Goal: Complete application form: Complete application form

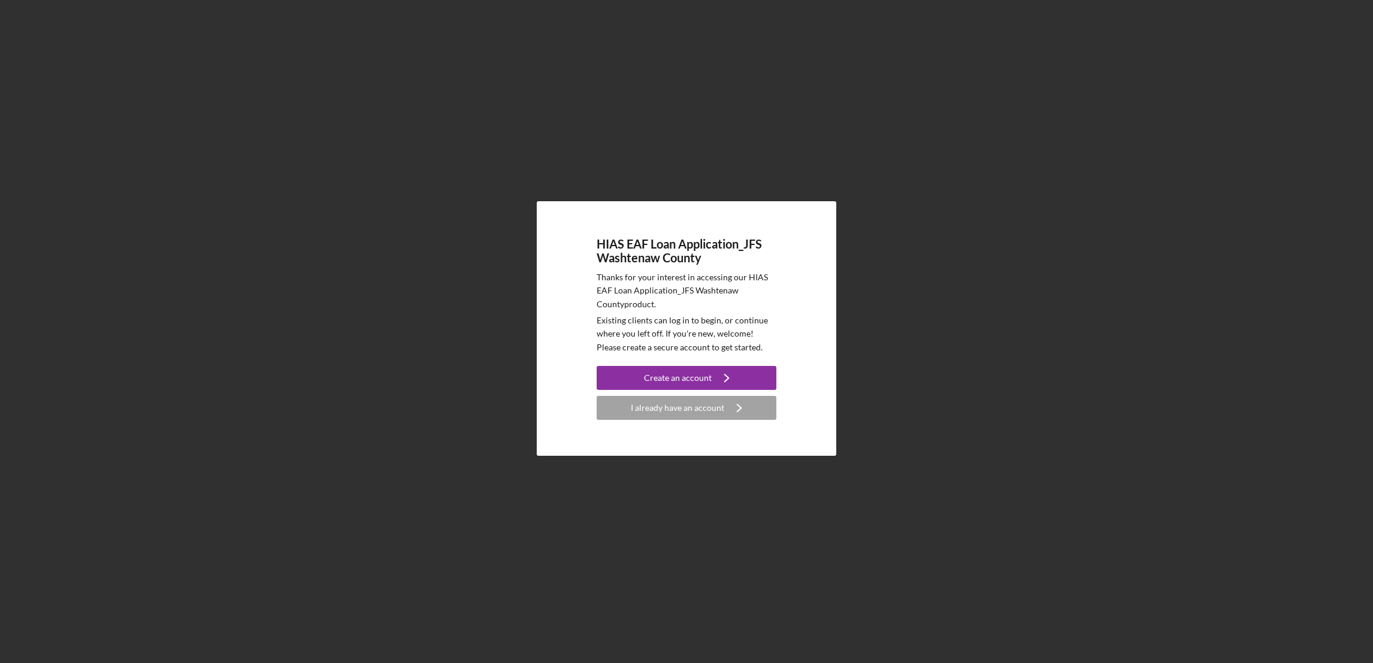
click at [294, 135] on div "HIAS EAF Loan Application_JFS Washtenaw County Thanks for your interest in acce…" at bounding box center [686, 328] width 1361 height 657
click at [684, 413] on div "I already have an account" at bounding box center [677, 408] width 93 height 24
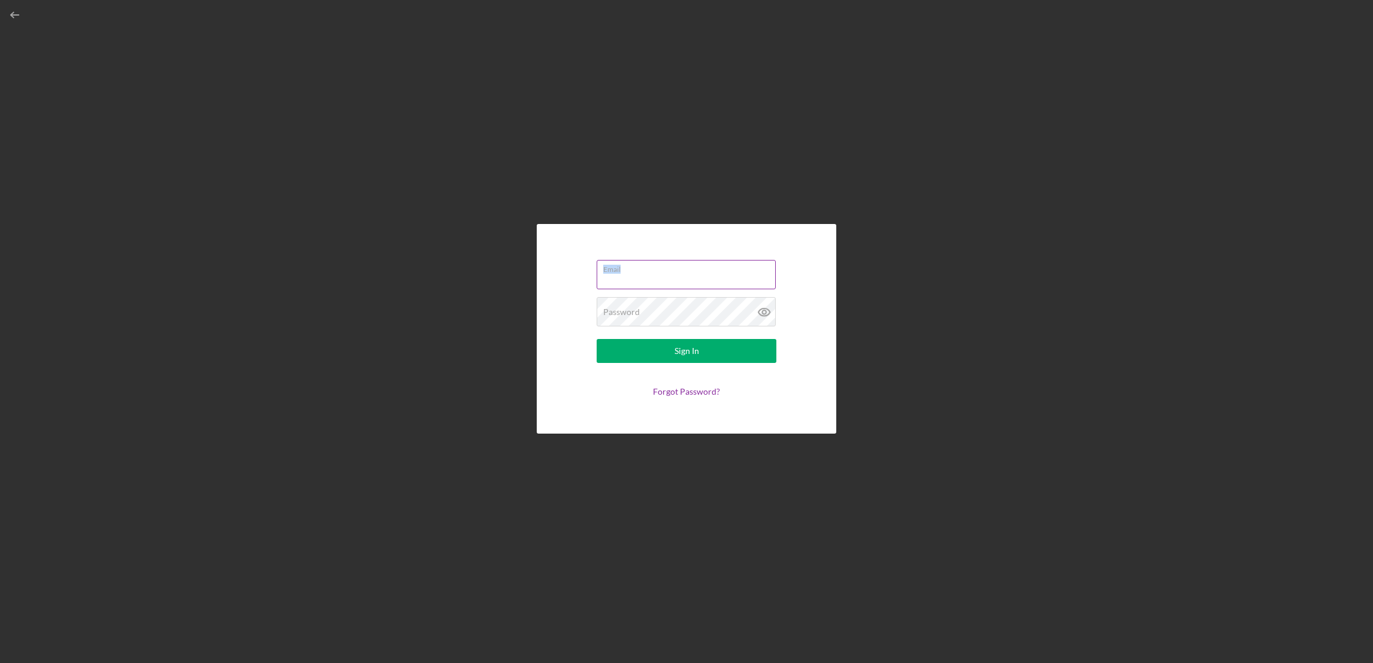
click at [620, 271] on label "Email" at bounding box center [689, 267] width 173 height 13
click at [631, 274] on input "Email" at bounding box center [686, 272] width 179 height 29
paste input "[EMAIL_ADDRESS][DOMAIN_NAME]"
type input "[EMAIL_ADDRESS][DOMAIN_NAME]"
click at [1246, 129] on div "Email [EMAIL_ADDRESS][DOMAIN_NAME] Password Required Sign In Forgot Password?" at bounding box center [686, 328] width 1361 height 657
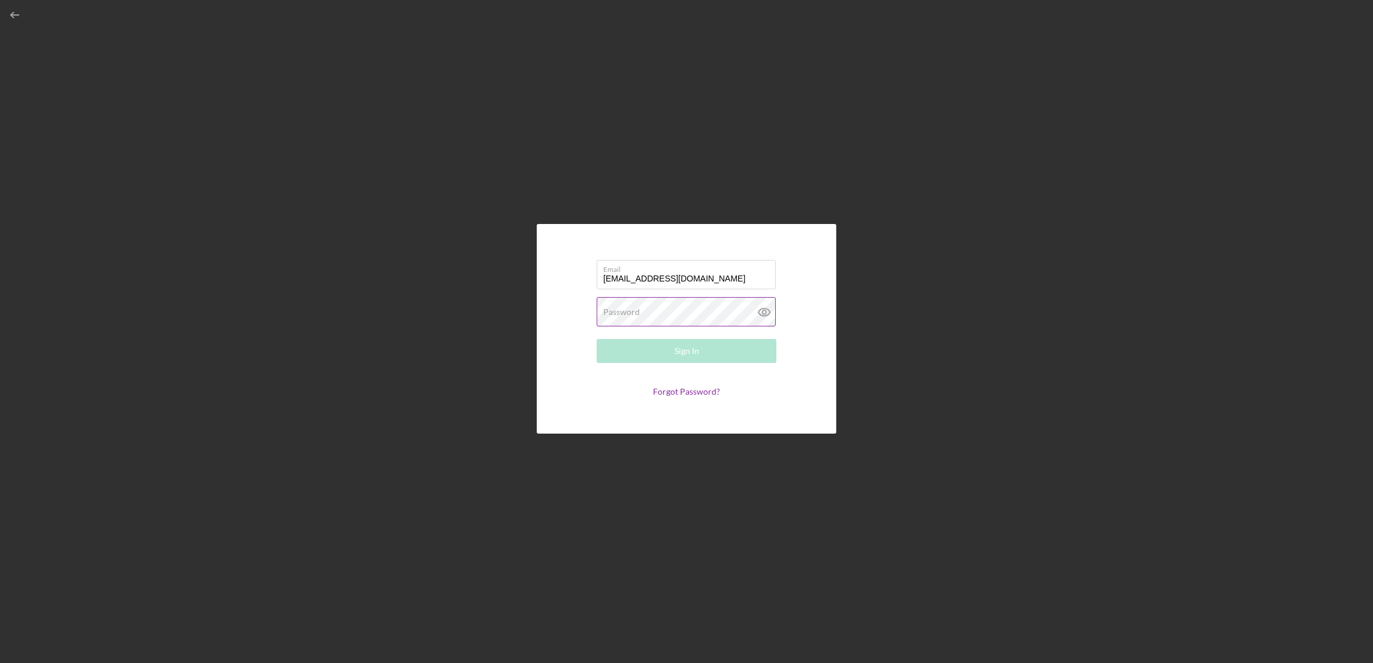
click at [645, 305] on div "Password Required" at bounding box center [687, 312] width 180 height 30
click at [616, 348] on button "Sign In" at bounding box center [687, 351] width 180 height 24
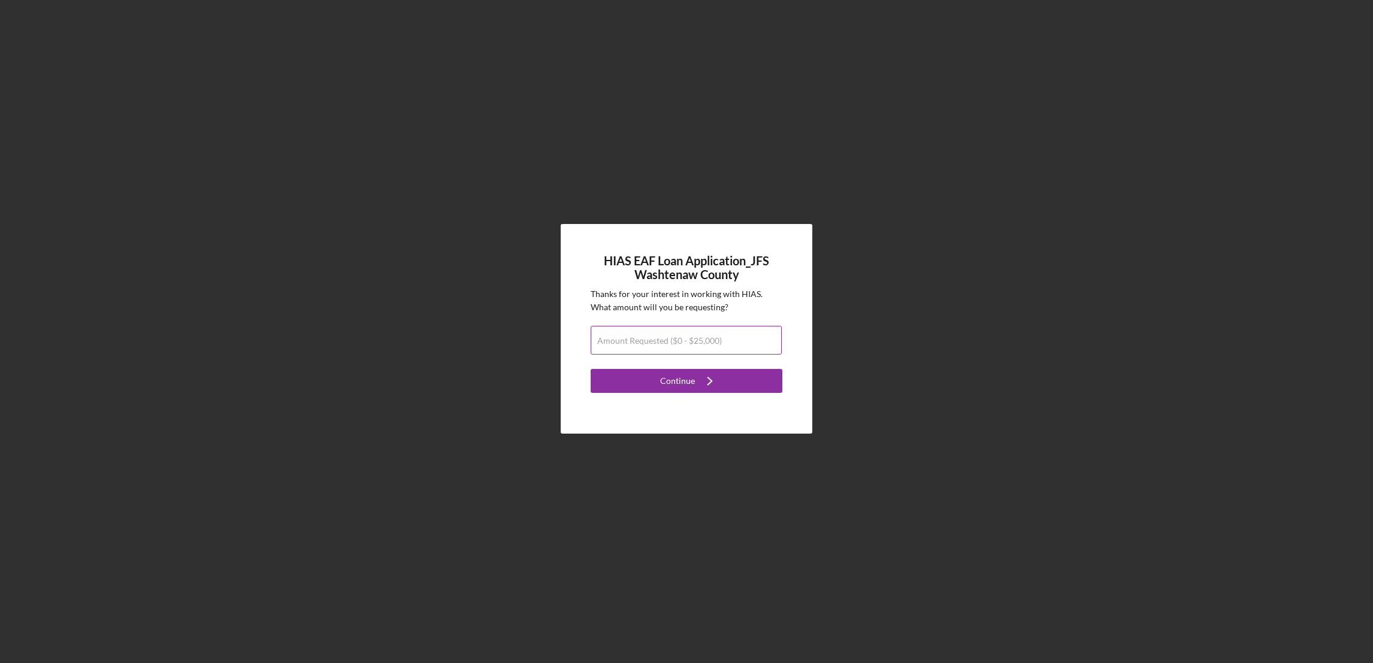
click at [699, 337] on label "Amount Requested ($0 - $25,000)" at bounding box center [659, 341] width 125 height 10
click at [699, 337] on input "Amount Requested ($0 - $25,000)" at bounding box center [686, 340] width 191 height 29
type input "$15,000"
click at [681, 389] on div "Continue" at bounding box center [677, 381] width 35 height 24
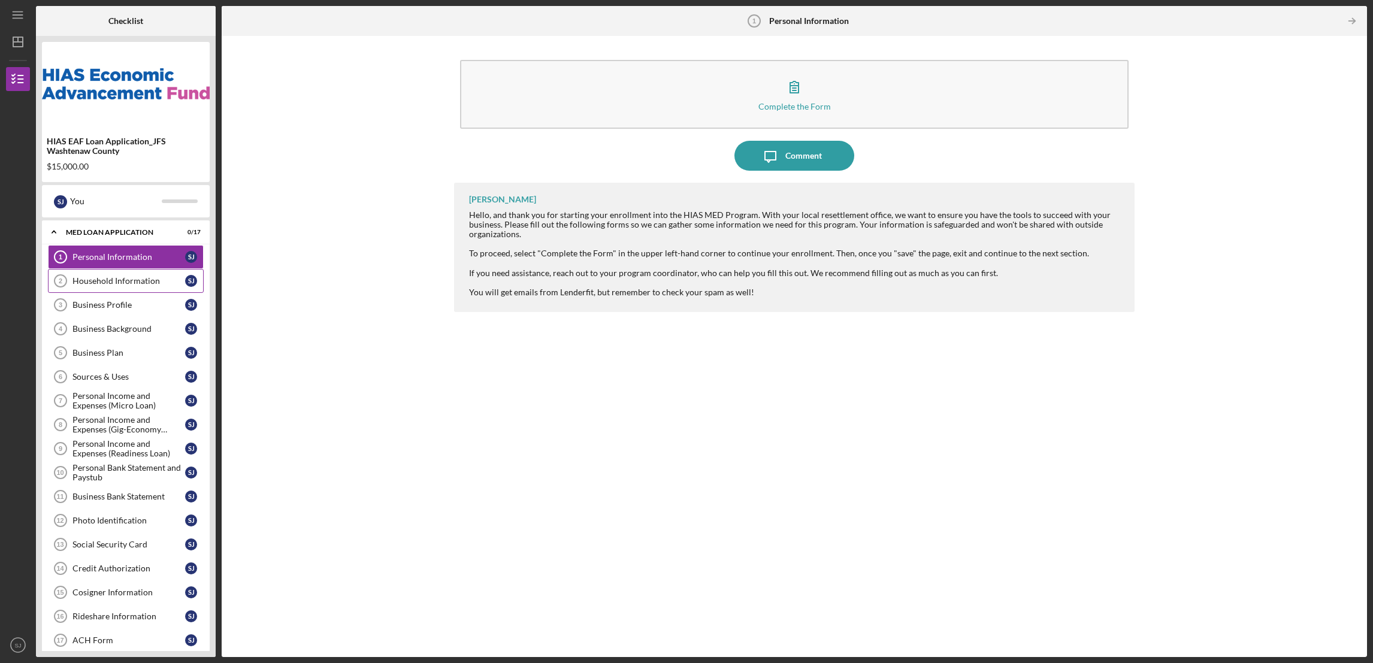
click at [132, 284] on div "Household Information" at bounding box center [128, 281] width 113 height 10
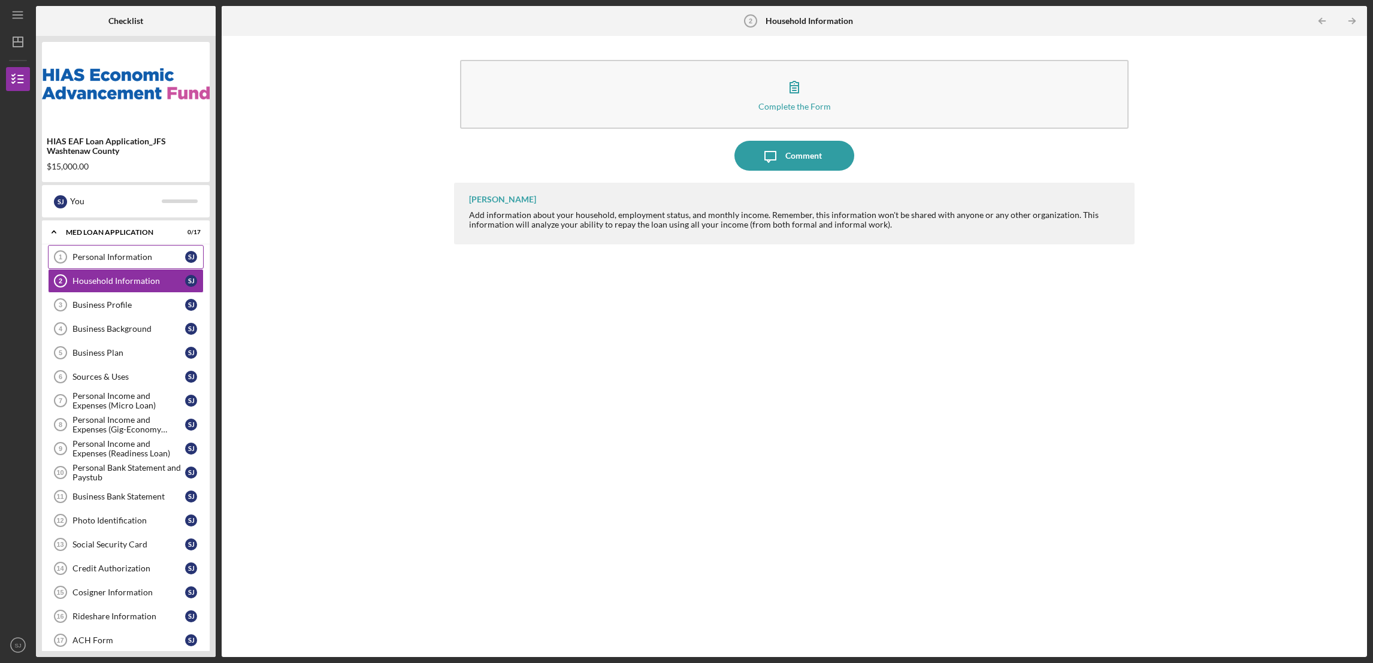
click at [126, 258] on div "Personal Information" at bounding box center [128, 257] width 113 height 10
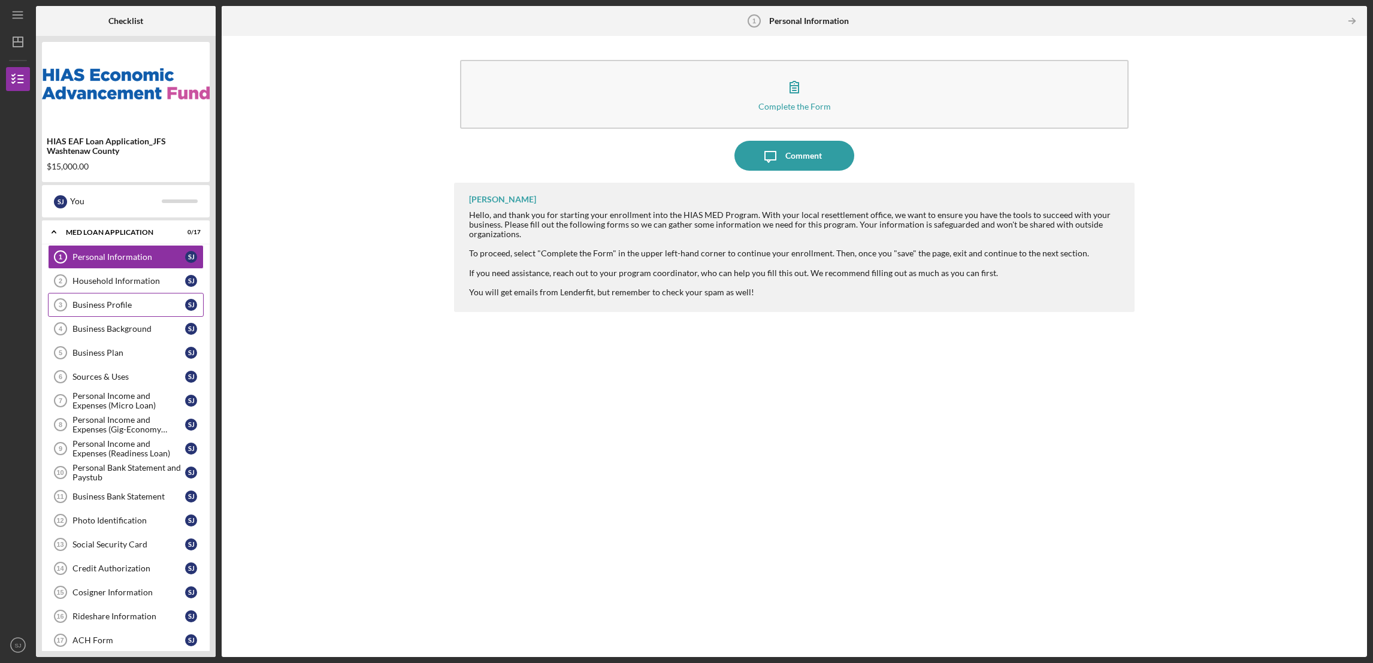
click at [125, 303] on div "Business Profile" at bounding box center [128, 305] width 113 height 10
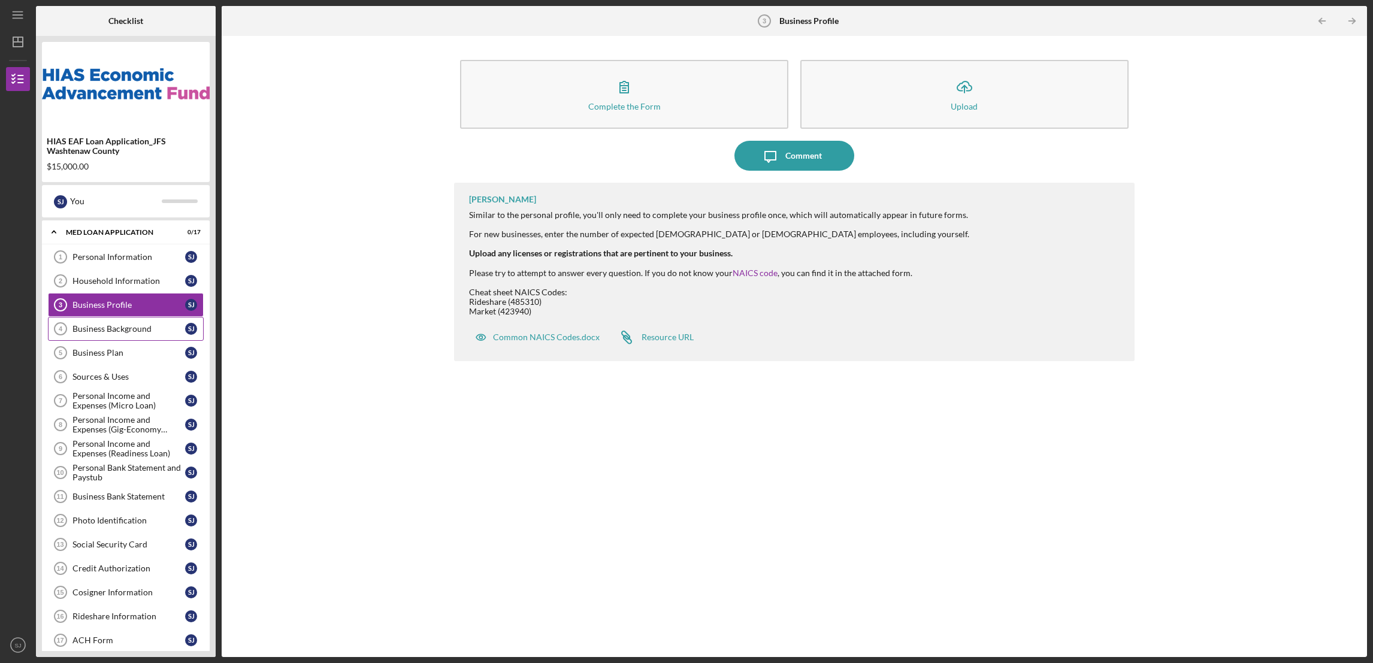
click at [125, 327] on div "Business Background" at bounding box center [128, 329] width 113 height 10
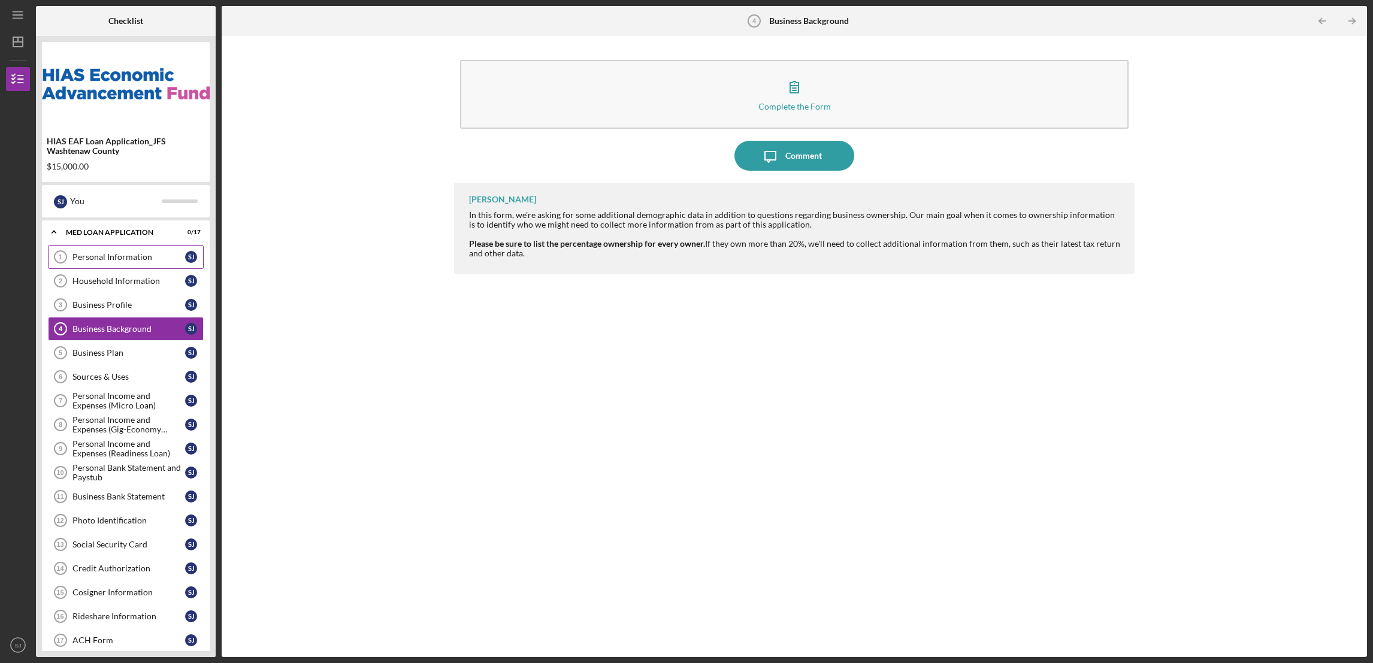
click at [114, 254] on div "Personal Information" at bounding box center [128, 257] width 113 height 10
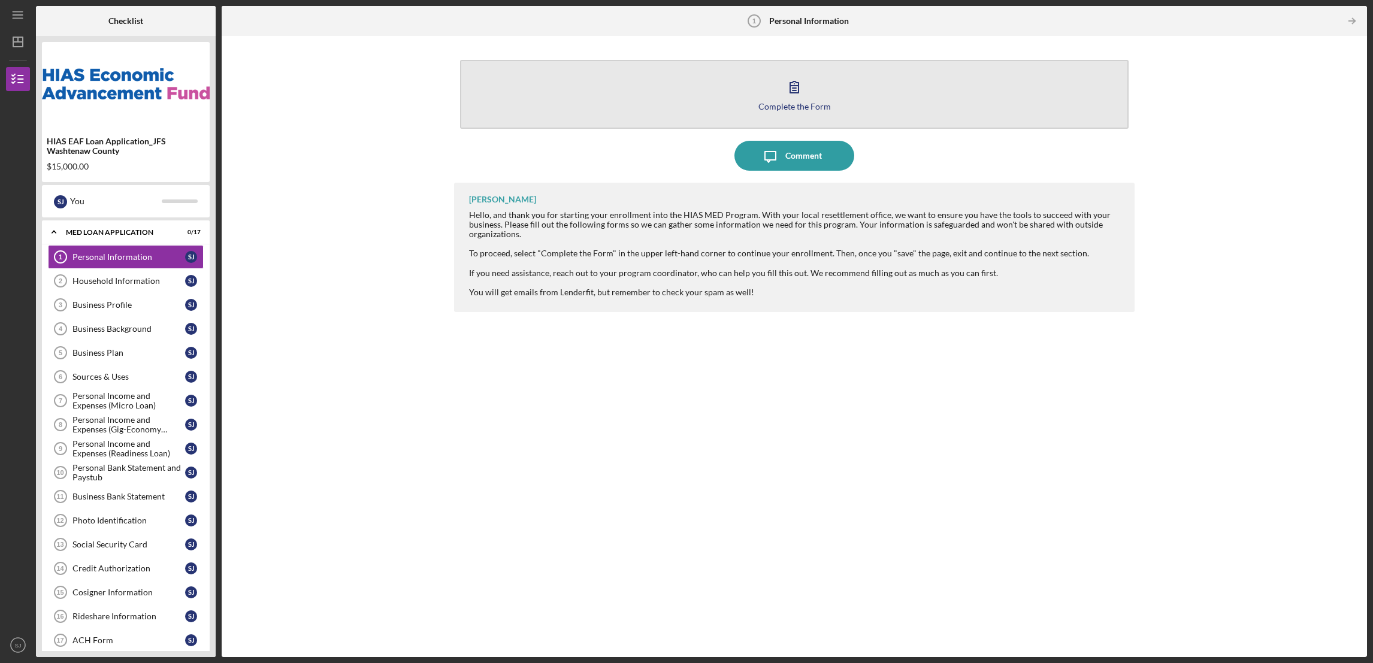
click at [771, 100] on button "Complete the Form Form" at bounding box center [794, 94] width 668 height 69
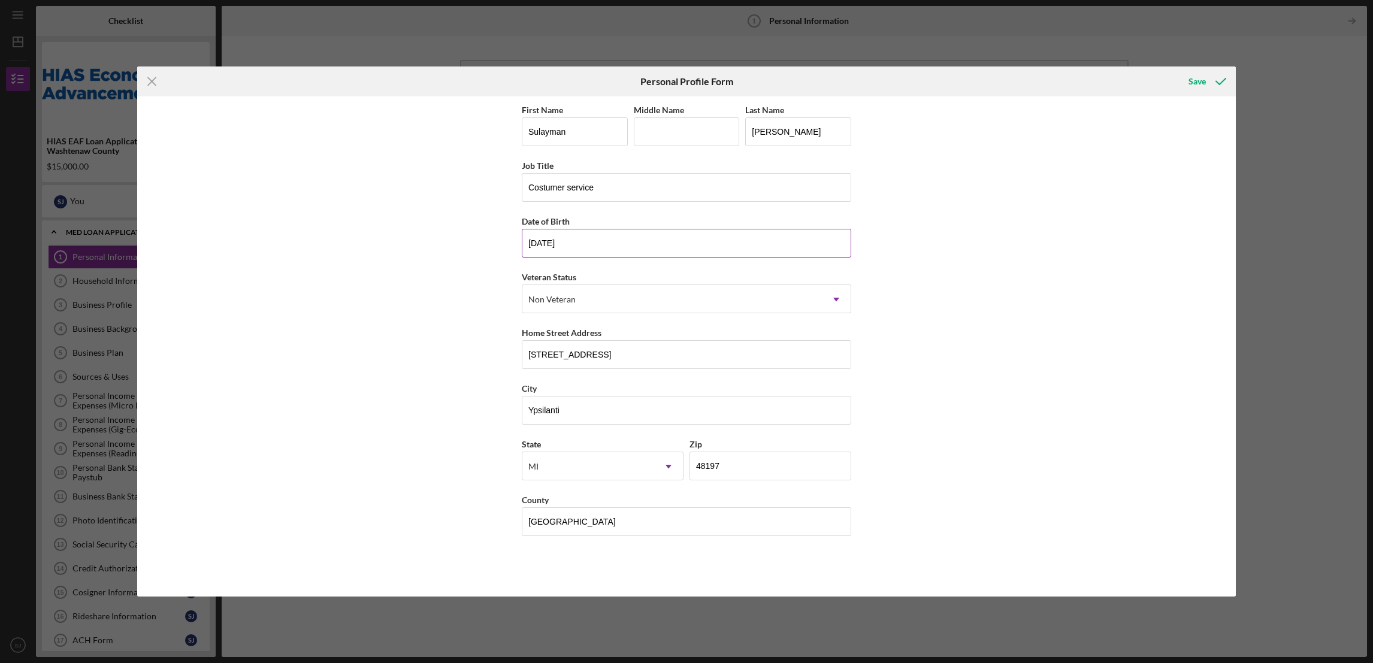
click at [602, 237] on input "[DATE]" at bounding box center [687, 243] width 330 height 29
click at [1196, 79] on div "Save" at bounding box center [1197, 82] width 17 height 24
